Goal: Navigation & Orientation: Find specific page/section

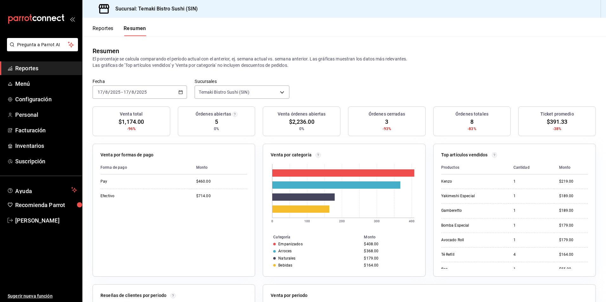
click at [112, 25] on button "Reportes" at bounding box center [103, 30] width 21 height 11
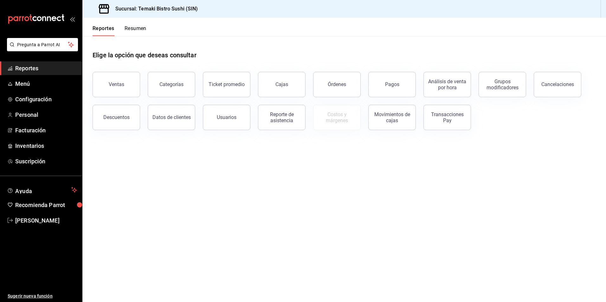
click at [127, 26] on button "Resumen" at bounding box center [136, 30] width 22 height 11
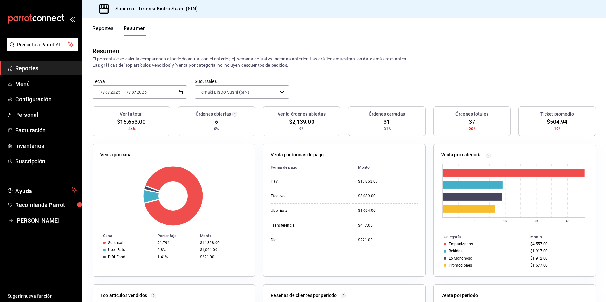
click at [109, 29] on button "Reportes" at bounding box center [103, 30] width 21 height 11
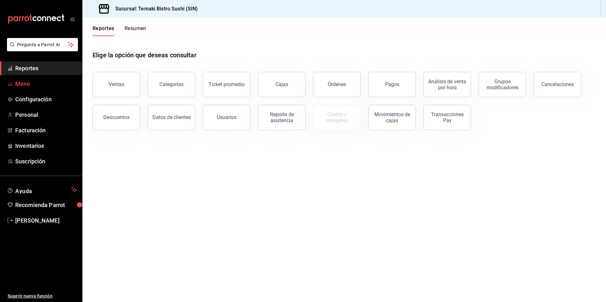
click at [45, 80] on span "Menú" at bounding box center [46, 84] width 62 height 9
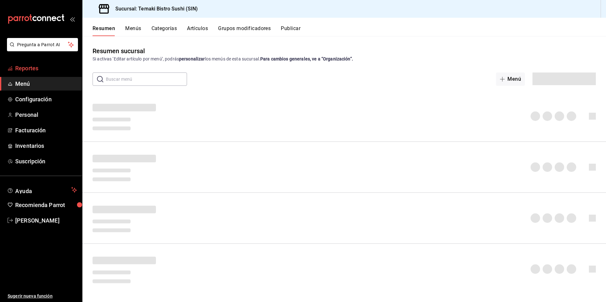
click at [49, 70] on span "Reportes" at bounding box center [46, 68] width 62 height 9
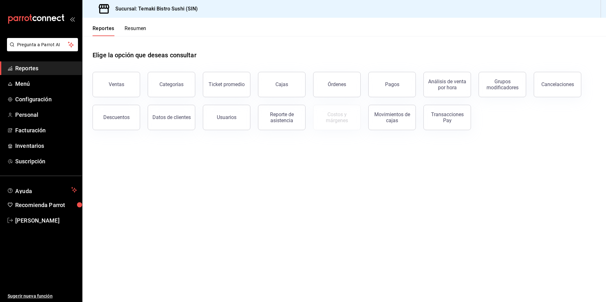
click at [129, 26] on button "Resumen" at bounding box center [136, 30] width 22 height 11
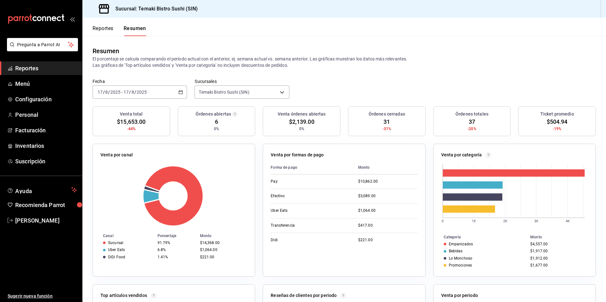
click at [101, 29] on button "Reportes" at bounding box center [103, 30] width 21 height 11
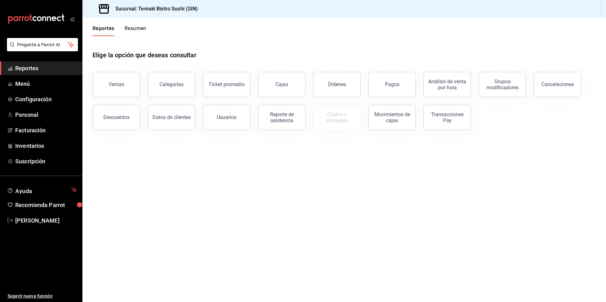
click at [131, 28] on button "Resumen" at bounding box center [136, 30] width 22 height 11
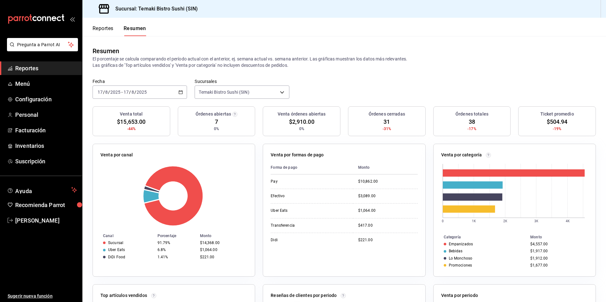
click at [111, 29] on button "Reportes" at bounding box center [103, 30] width 21 height 11
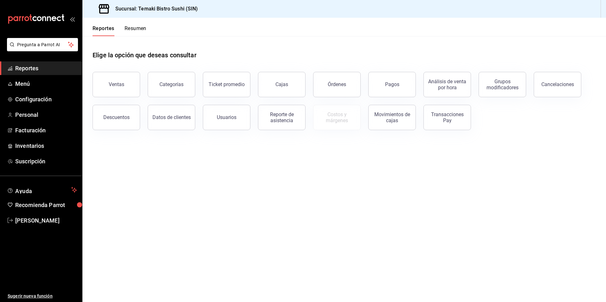
click at [136, 29] on button "Resumen" at bounding box center [136, 30] width 22 height 11
